Goal: Transaction & Acquisition: Book appointment/travel/reservation

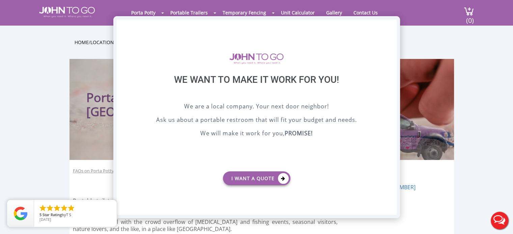
click at [393, 25] on div "X" at bounding box center [391, 25] width 10 height 11
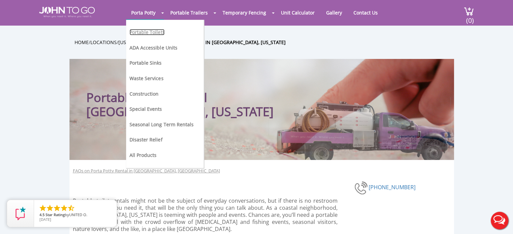
click at [157, 31] on link "Portable Toilets" at bounding box center [146, 32] width 35 height 6
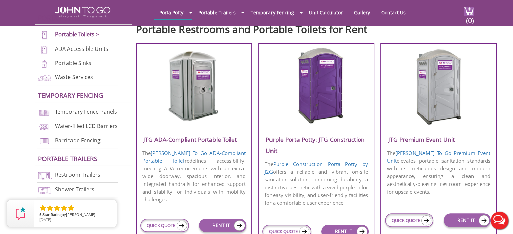
scroll to position [243, 0]
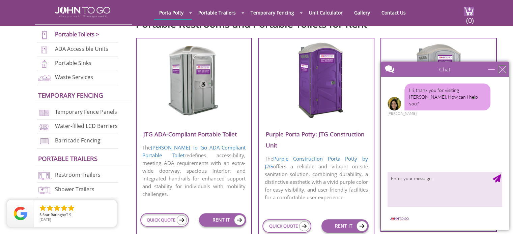
click at [503, 70] on div "close" at bounding box center [501, 69] width 7 height 7
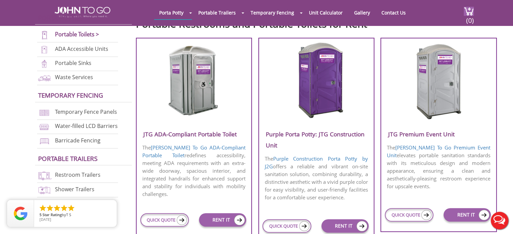
scroll to position [0, 0]
click at [427, 215] on img at bounding box center [426, 215] width 10 height 10
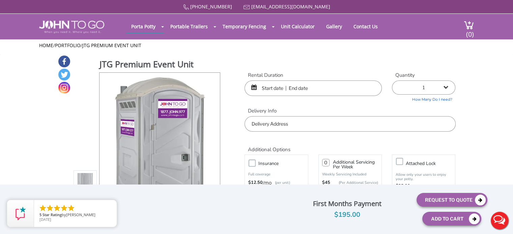
click at [279, 94] on input "text" at bounding box center [312, 89] width 137 height 16
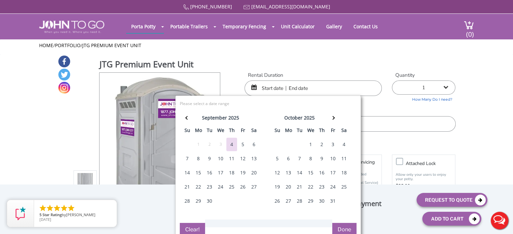
click at [331, 171] on div "17" at bounding box center [332, 172] width 11 height 13
click at [278, 186] on div "19" at bounding box center [277, 186] width 11 height 13
type input "10/17/2025 to 10/19/2025"
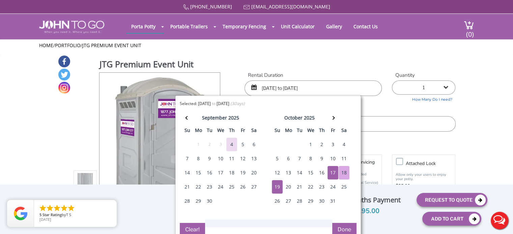
click at [446, 93] on select "1 2 (5% discount) 3 (8% discount) 4 (10% discount) 5 (12% discount) 6 (12% disc…" at bounding box center [423, 88] width 63 height 14
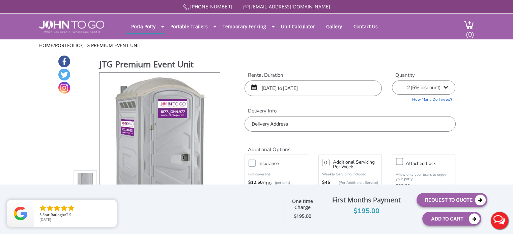
click at [392, 81] on select "1 2 (5% discount) 3 (8% discount) 4 (10% discount) 5 (12% discount) 6 (12% disc…" at bounding box center [423, 88] width 63 height 14
click at [444, 88] on select "1 2 (5% discount) 3 (8% discount) 4 (10% discount) 5 (12% discount) 6 (12% disc…" at bounding box center [423, 88] width 63 height 14
select select "5"
click at [392, 81] on select "1 2 (5% discount) 3 (8% discount) 4 (10% discount) 5 (12% discount) 6 (12% disc…" at bounding box center [423, 88] width 63 height 14
click at [392, 126] on input "text" at bounding box center [349, 124] width 211 height 16
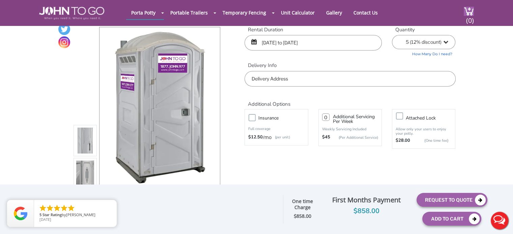
scroll to position [18, 0]
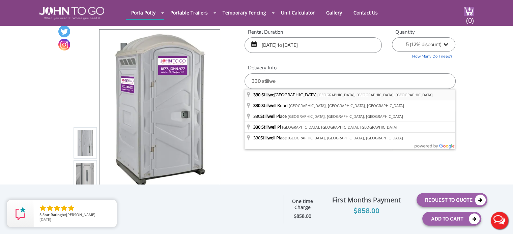
type input "330 Stillwells Corner Road, Freehold, NJ, USA"
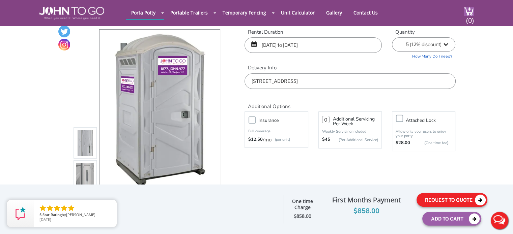
click at [474, 198] on button "Request To Quote" at bounding box center [451, 200] width 71 height 14
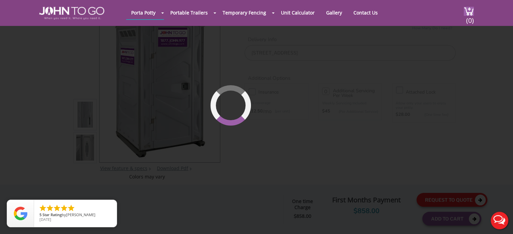
scroll to position [46, 0]
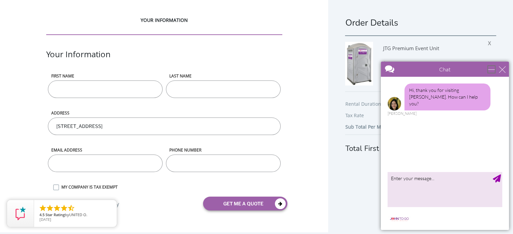
click at [492, 69] on div "minimize" at bounding box center [491, 69] width 7 height 7
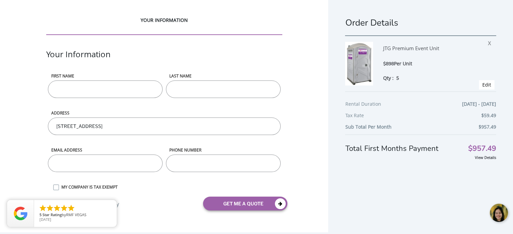
scroll to position [11, 0]
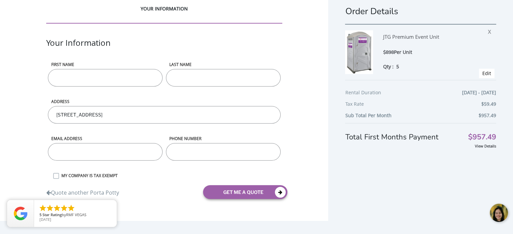
click at [139, 78] on input "First name" at bounding box center [105, 78] width 115 height 18
type input "Michelle"
click at [216, 80] on input "LAST NAME" at bounding box center [223, 78] width 115 height 18
type input "Swisher"
click at [173, 115] on input "330 Stillwells Corner Road, Freehold, NJ, USA" at bounding box center [164, 115] width 233 height 18
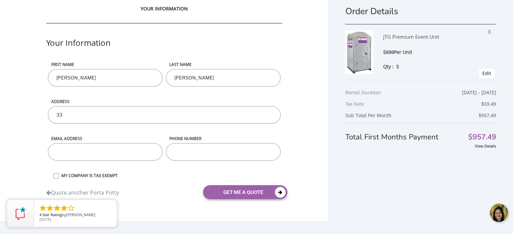
type input "3"
type input "2"
click at [143, 156] on input "email" at bounding box center [105, 152] width 115 height 18
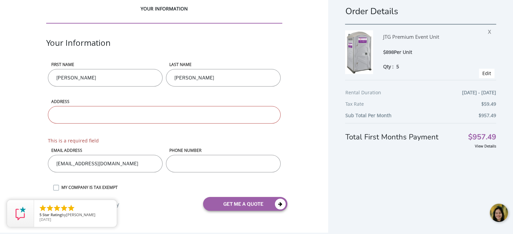
type input "swish1000@aol.com"
click at [196, 161] on input "phone number" at bounding box center [223, 164] width 115 height 18
type input "732"
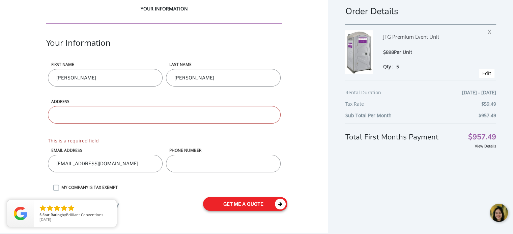
click at [252, 205] on div "Quote another Porta Potty get me a quote" at bounding box center [164, 204] width 246 height 24
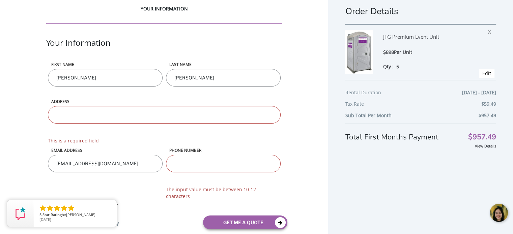
click at [58, 203] on label "MY COMPANY IS TAX EXEMPT" at bounding box center [170, 206] width 224 height 6
click at [0, 0] on input "MY COMPANY IS TAX EXEMPT" at bounding box center [0, 0] width 0 height 0
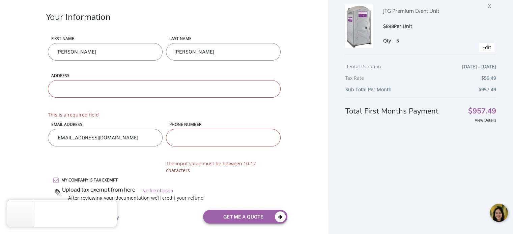
scroll to position [41, 0]
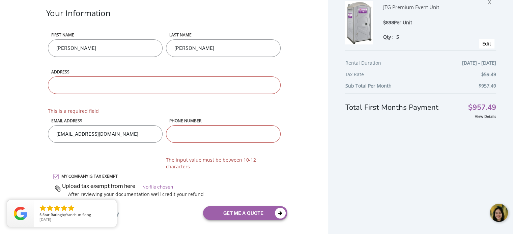
click at [209, 136] on input "phone number" at bounding box center [223, 134] width 115 height 18
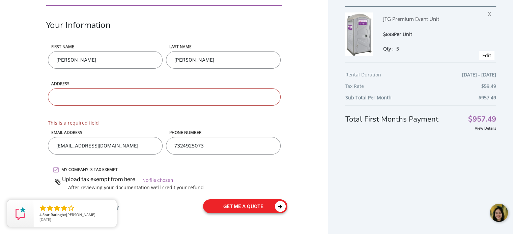
type input "7324925073"
click at [247, 207] on button "get me a quote" at bounding box center [245, 207] width 84 height 14
click at [254, 208] on button "get me a quote" at bounding box center [245, 207] width 84 height 14
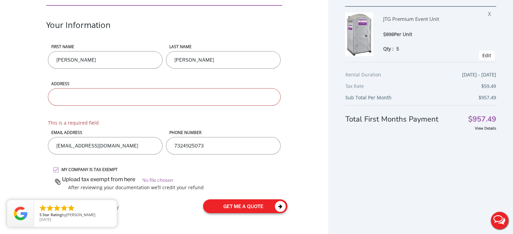
click at [254, 208] on button "get me a quote" at bounding box center [245, 207] width 84 height 14
click at [279, 205] on icon "submit" at bounding box center [280, 206] width 11 height 11
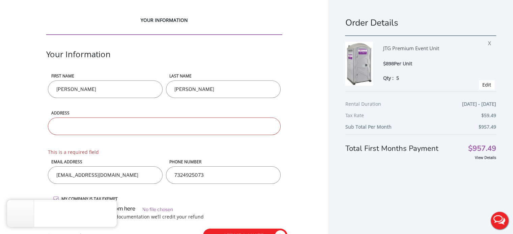
scroll to position [29, 0]
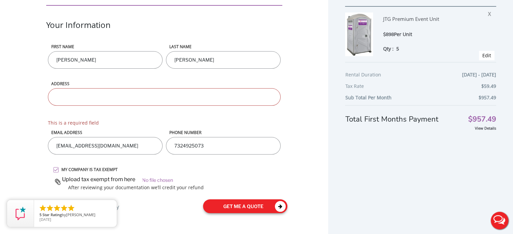
click at [251, 205] on button "get me a quote" at bounding box center [245, 207] width 84 height 14
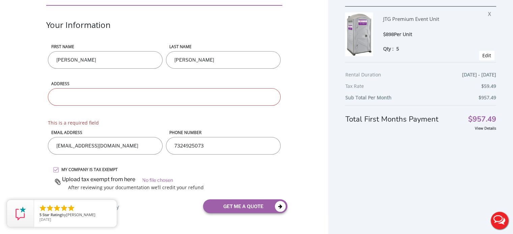
click at [58, 168] on label "MY COMPANY IS TAX EXEMPT" at bounding box center [170, 170] width 224 height 6
click at [0, 0] on input "MY COMPANY IS TAX EXEMPT" at bounding box center [0, 0] width 0 height 0
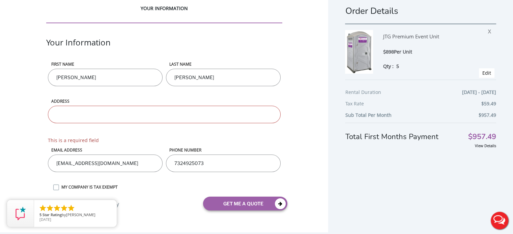
scroll to position [11, 0]
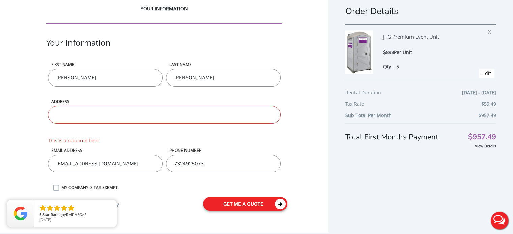
click at [257, 201] on button "get me a quote" at bounding box center [245, 204] width 84 height 14
click at [280, 205] on icon "submit" at bounding box center [280, 204] width 11 height 11
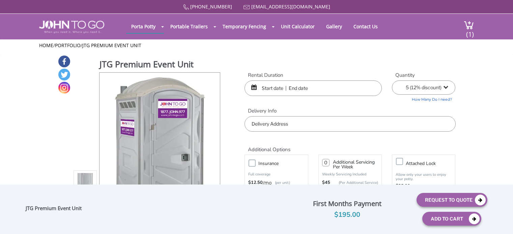
select select "5"
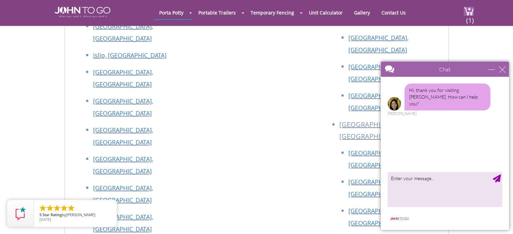
scroll to position [2677, 0]
